Goal: Information Seeking & Learning: Check status

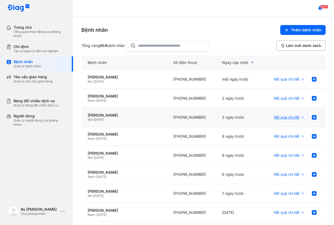
click at [278, 117] on span "Kết quả chi tiết" at bounding box center [287, 117] width 26 height 5
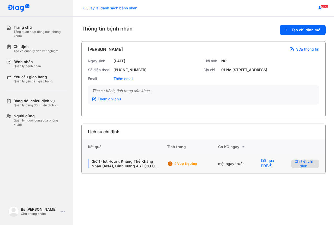
click at [308, 168] on span "Chi tiết chỉ định" at bounding box center [303, 163] width 18 height 9
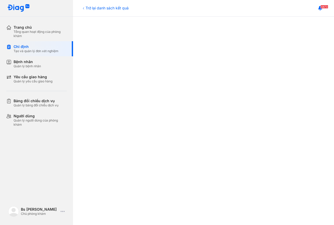
scroll to position [110, 0]
